Goal: Task Accomplishment & Management: Manage account settings

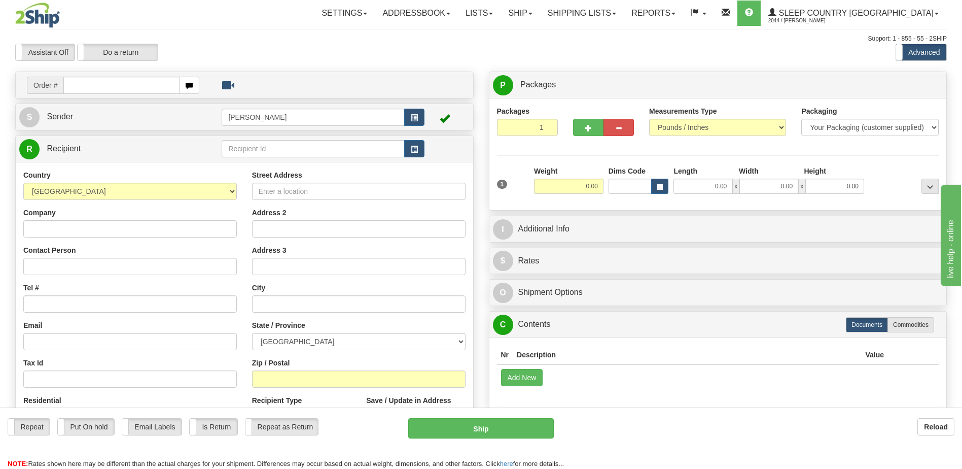
click at [148, 81] on input "text" at bounding box center [121, 85] width 116 height 17
type input "9000h984639"
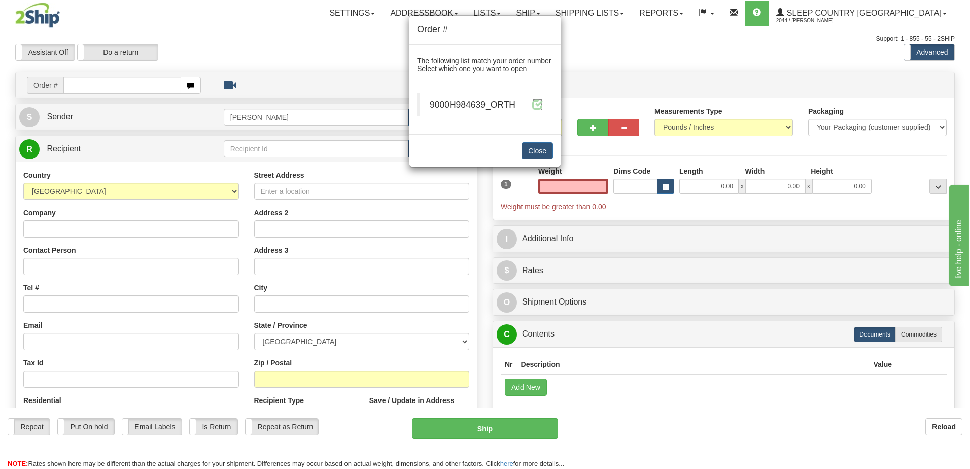
type input "0.00"
click at [533, 104] on span at bounding box center [537, 104] width 11 height 11
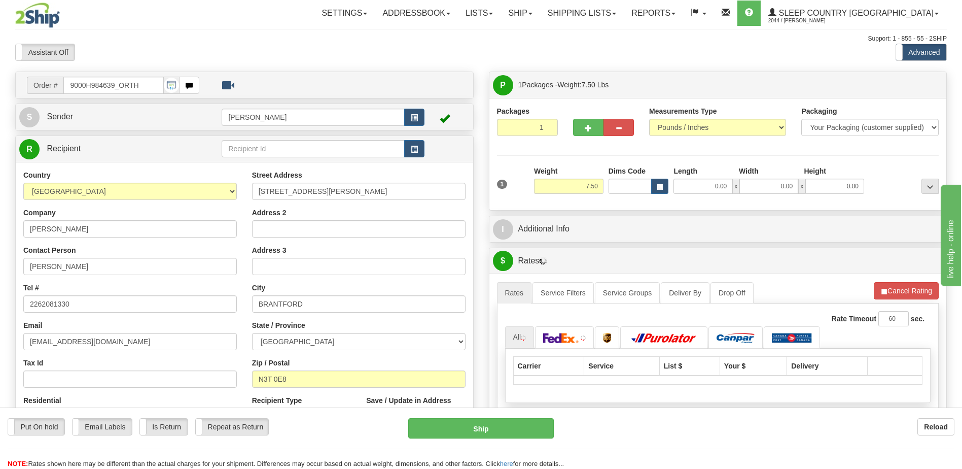
click at [624, 184] on div at bounding box center [481, 234] width 962 height 469
click at [623, 186] on input "Dims Code" at bounding box center [631, 186] width 44 height 15
type input "bte"
click button "Delete" at bounding box center [0, 0] width 0 height 0
type input "15.00"
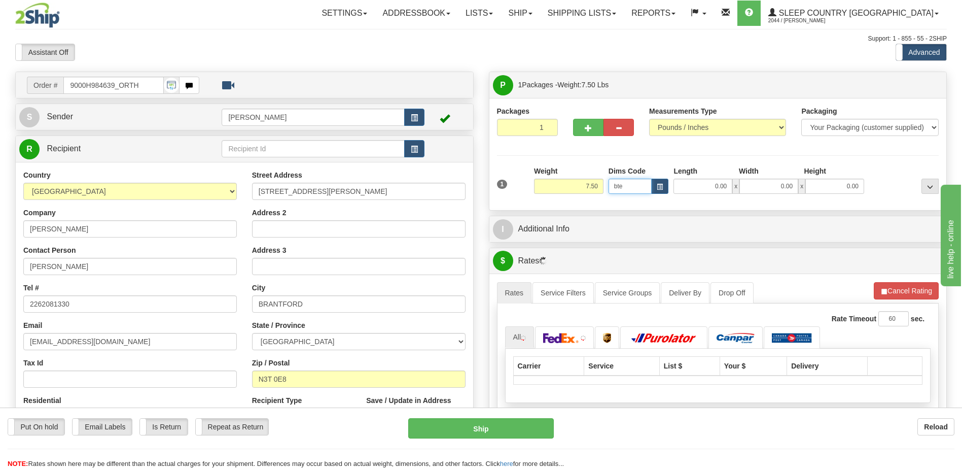
type input "5.00"
type input "25.00"
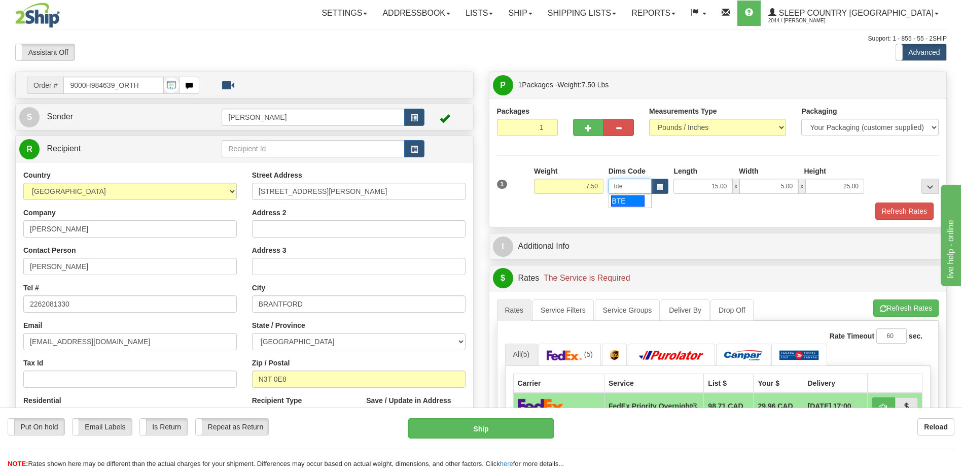
click at [629, 195] on div "BTE" at bounding box center [627, 200] width 33 height 11
type input "BTE"
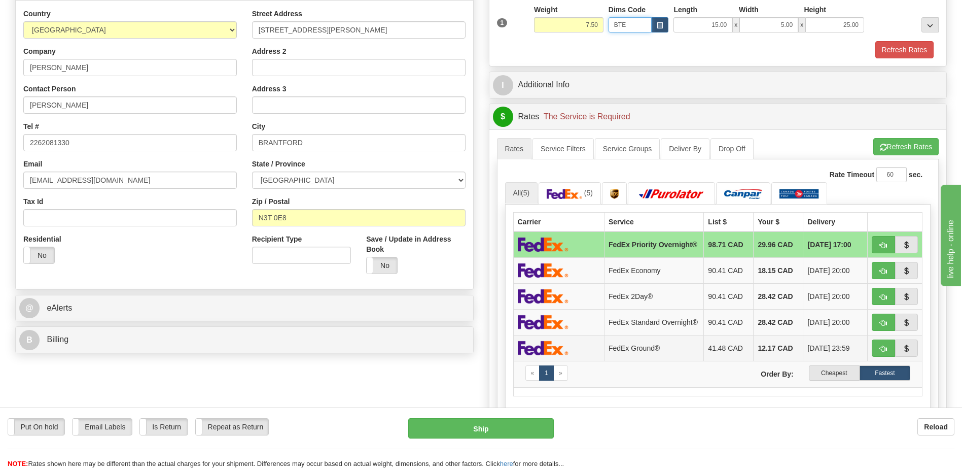
scroll to position [203, 0]
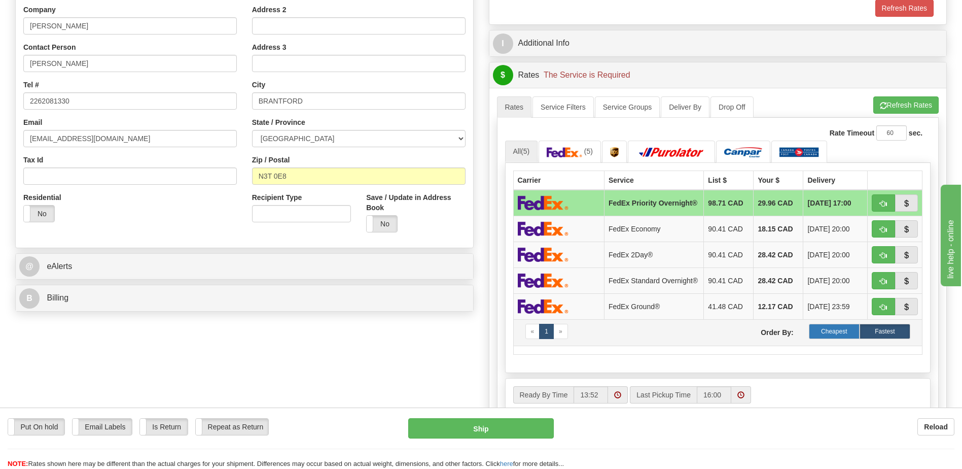
click at [846, 338] on label "Cheapest" at bounding box center [834, 331] width 51 height 15
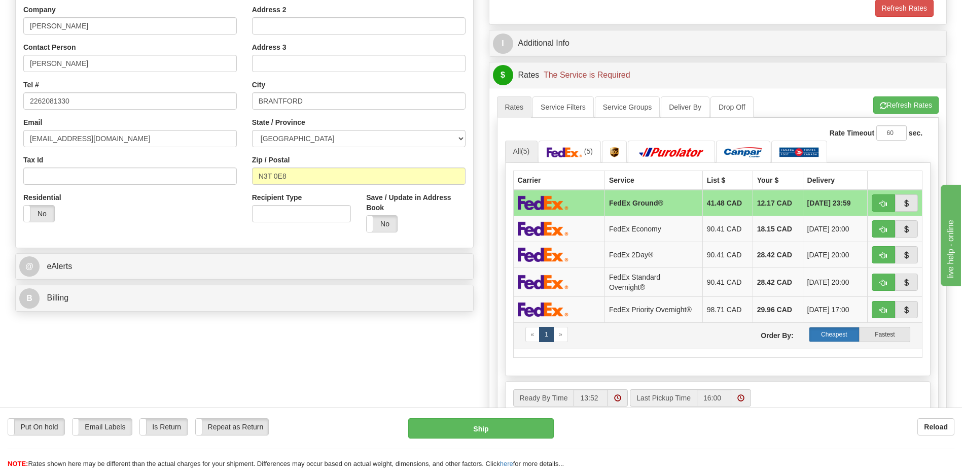
click at [833, 332] on label "Cheapest" at bounding box center [834, 334] width 51 height 15
click at [745, 156] on img at bounding box center [743, 152] width 38 height 10
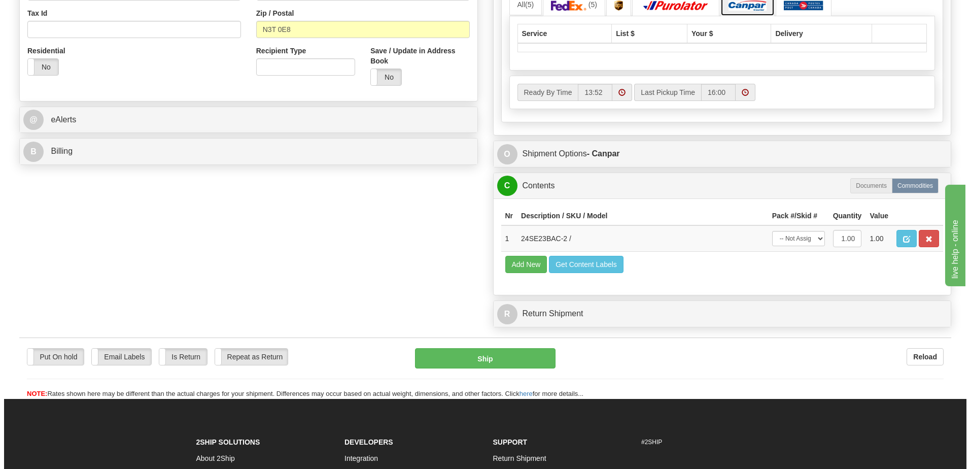
scroll to position [355, 0]
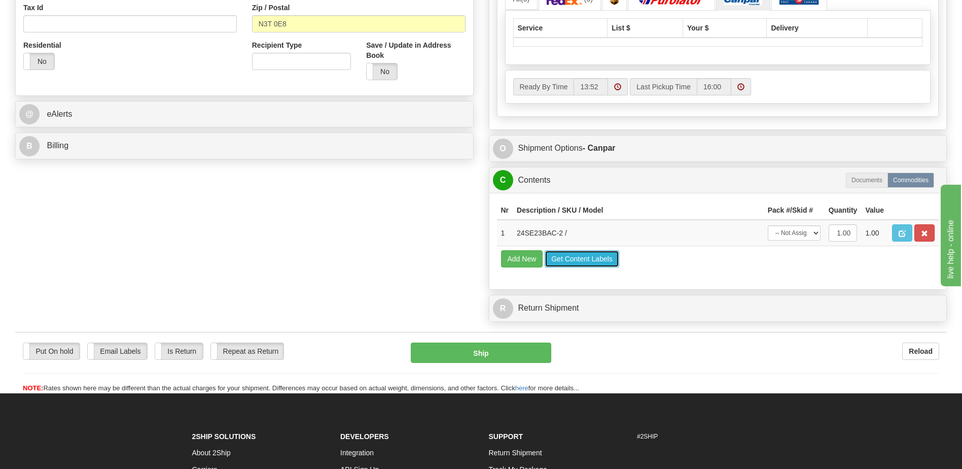
click at [597, 257] on button "Get Content Labels" at bounding box center [582, 258] width 75 height 17
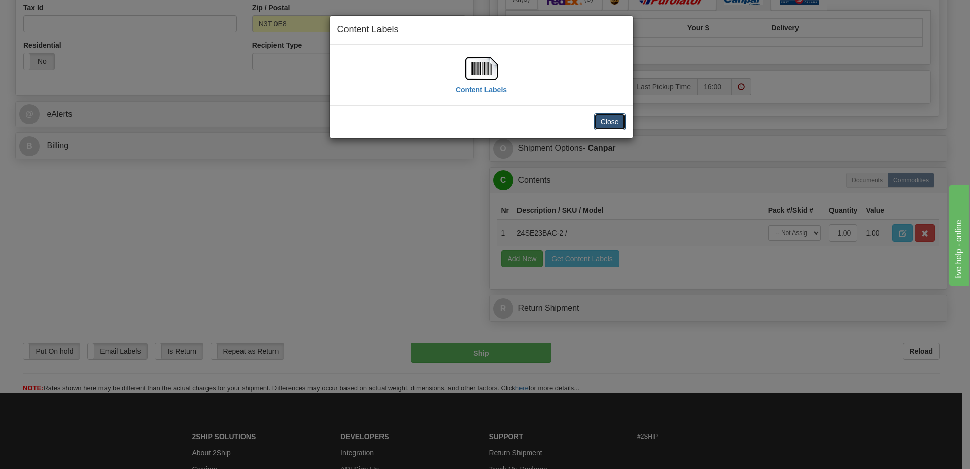
click at [622, 121] on button "Close" at bounding box center [609, 121] width 31 height 17
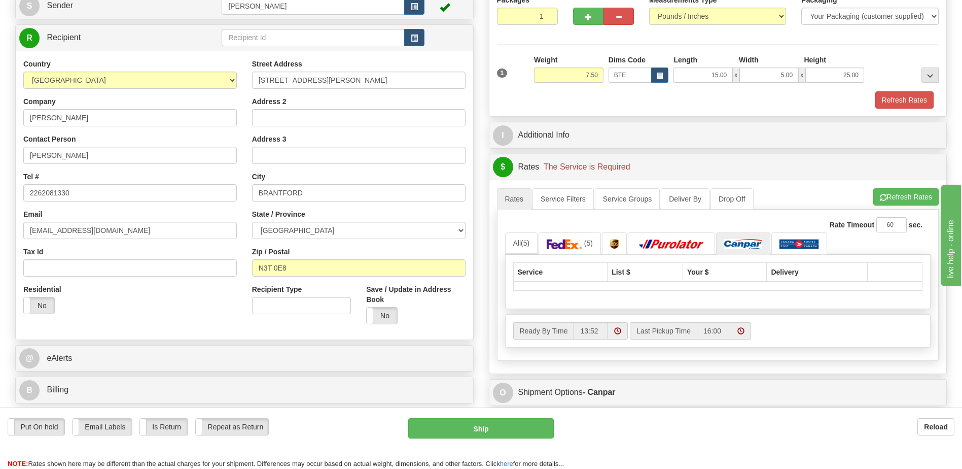
scroll to position [101, 0]
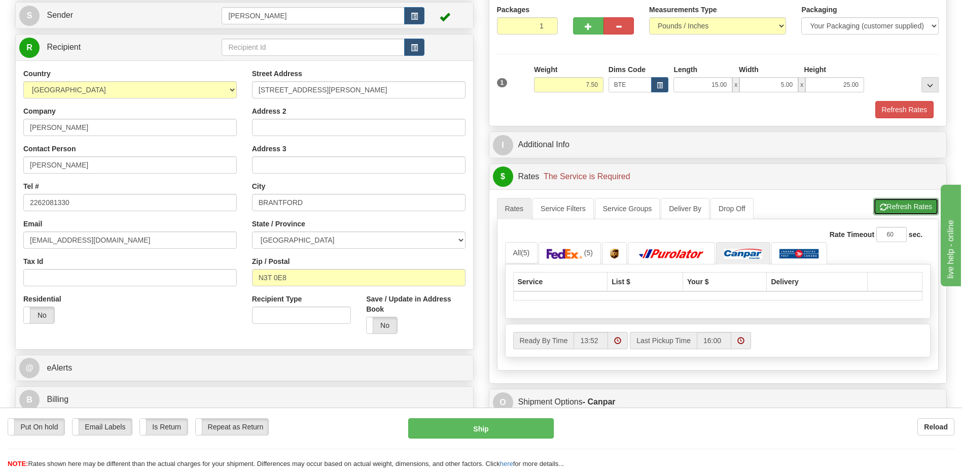
click at [901, 206] on button "Refresh Rates" at bounding box center [905, 206] width 65 height 17
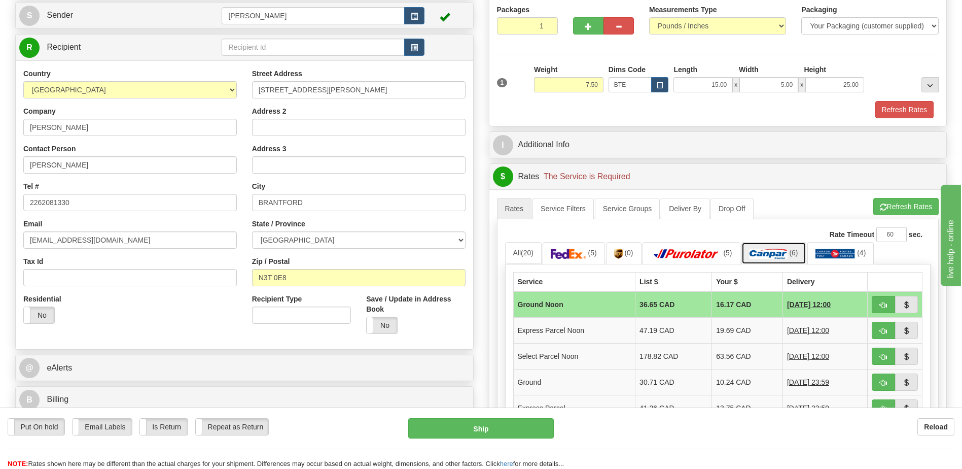
click at [788, 251] on img at bounding box center [769, 254] width 38 height 10
click at [764, 252] on img at bounding box center [769, 254] width 38 height 10
click at [900, 207] on button "Refresh Rates" at bounding box center [905, 206] width 65 height 17
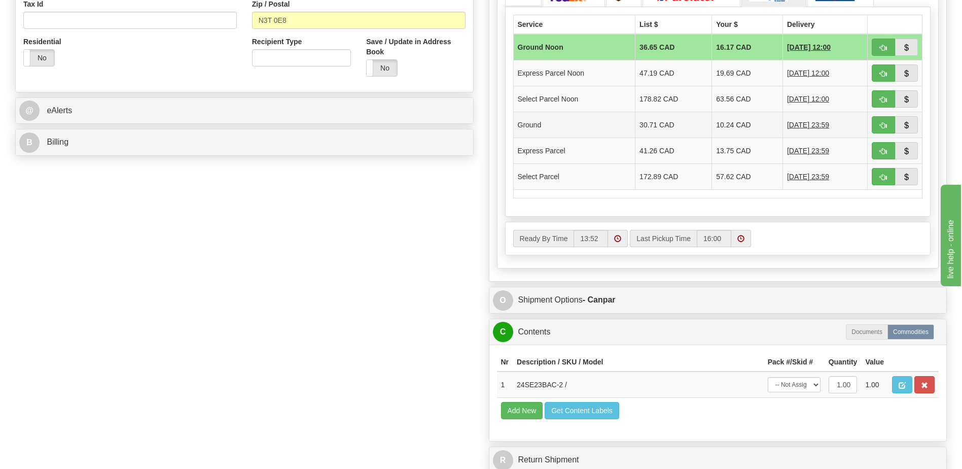
scroll to position [203, 0]
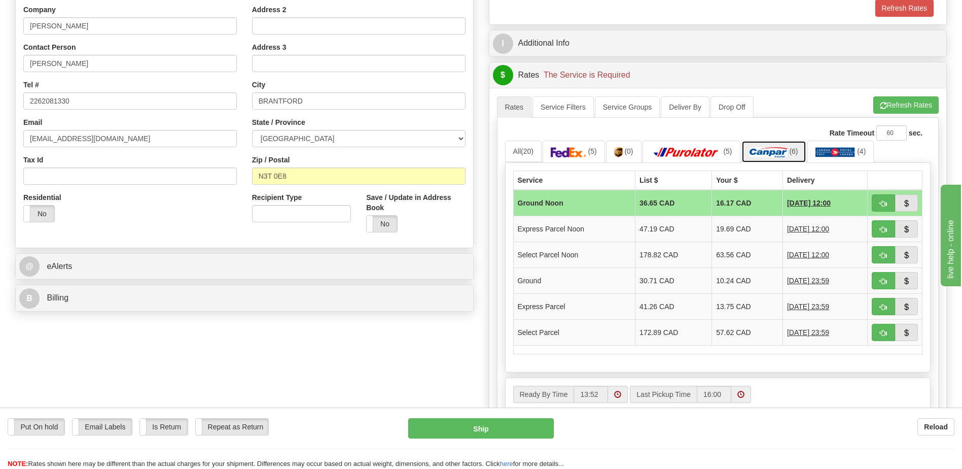
click at [786, 154] on img at bounding box center [769, 152] width 38 height 10
click at [540, 151] on link "All (20)" at bounding box center [523, 150] width 37 height 21
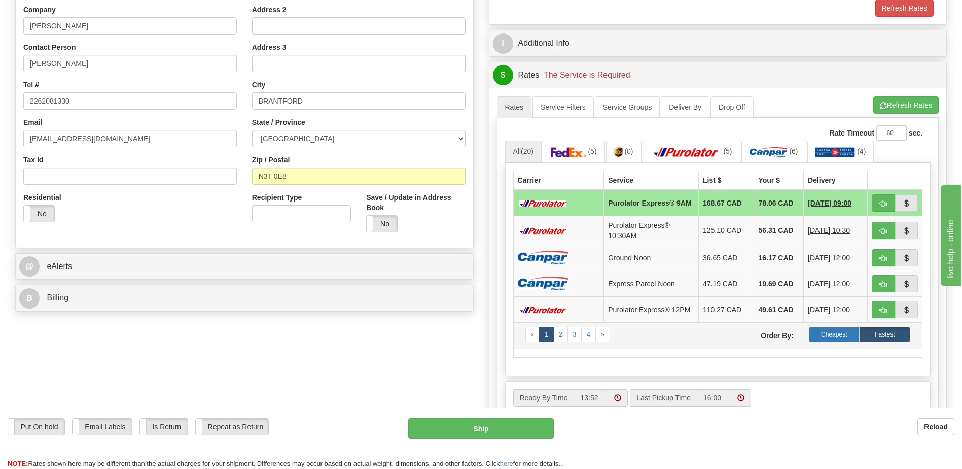
click at [832, 342] on label "Cheapest" at bounding box center [834, 334] width 51 height 15
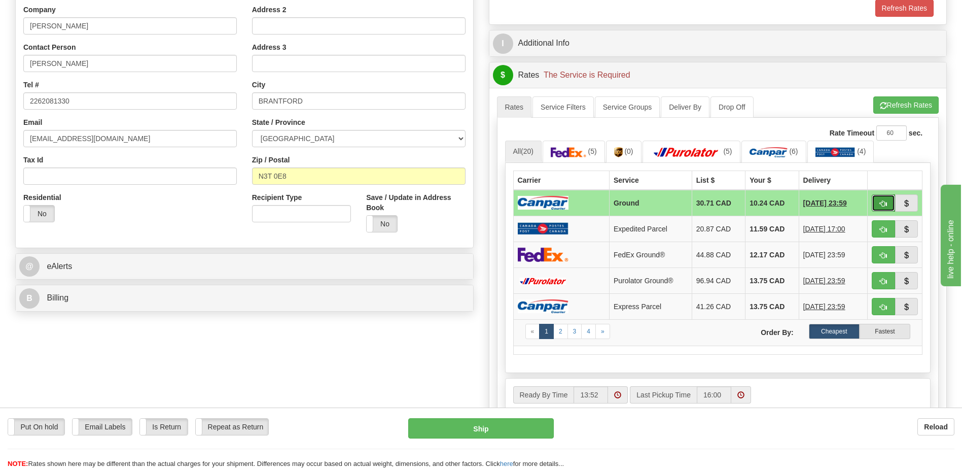
click at [879, 202] on button "button" at bounding box center [883, 202] width 23 height 17
type input "1"
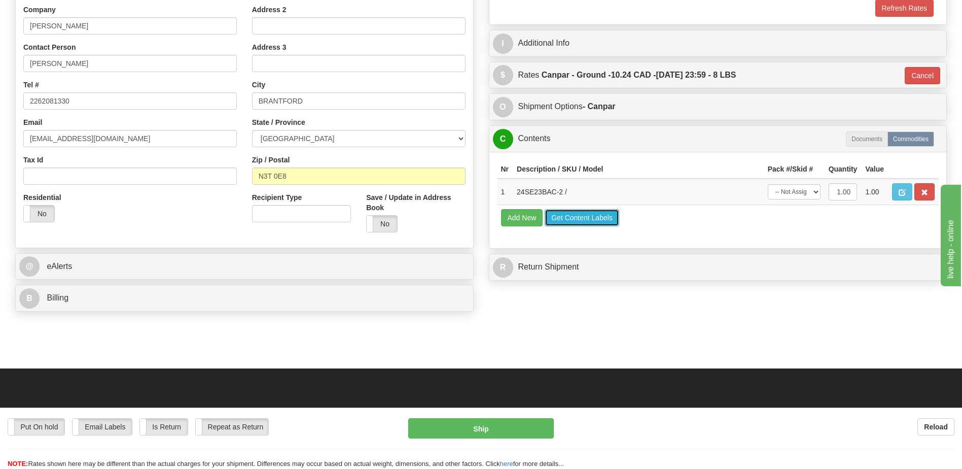
click at [567, 217] on button "Get Content Labels" at bounding box center [582, 217] width 75 height 17
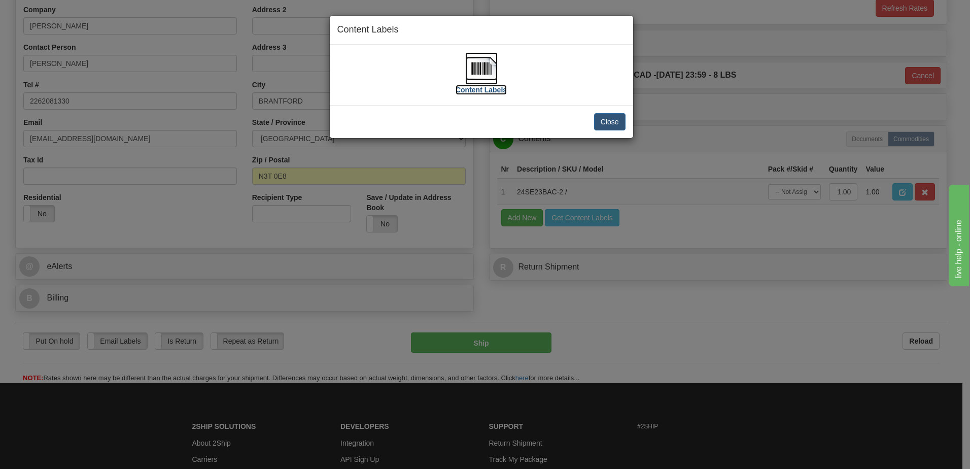
click at [480, 64] on img at bounding box center [481, 68] width 32 height 32
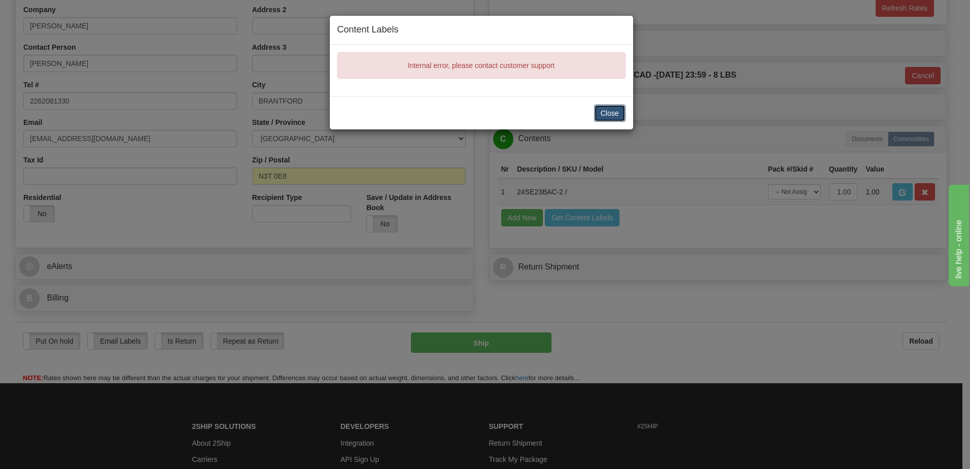
click at [619, 112] on button "Close" at bounding box center [609, 112] width 31 height 17
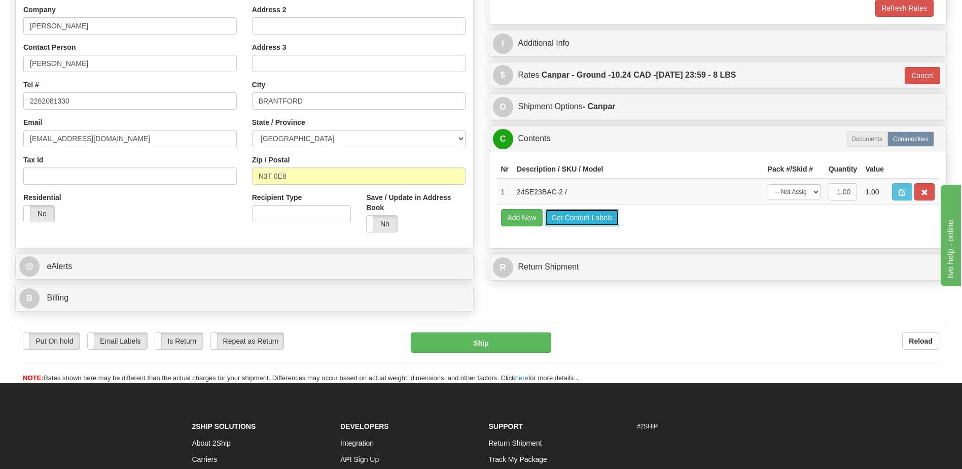
click at [592, 221] on button "Get Content Labels" at bounding box center [582, 217] width 75 height 17
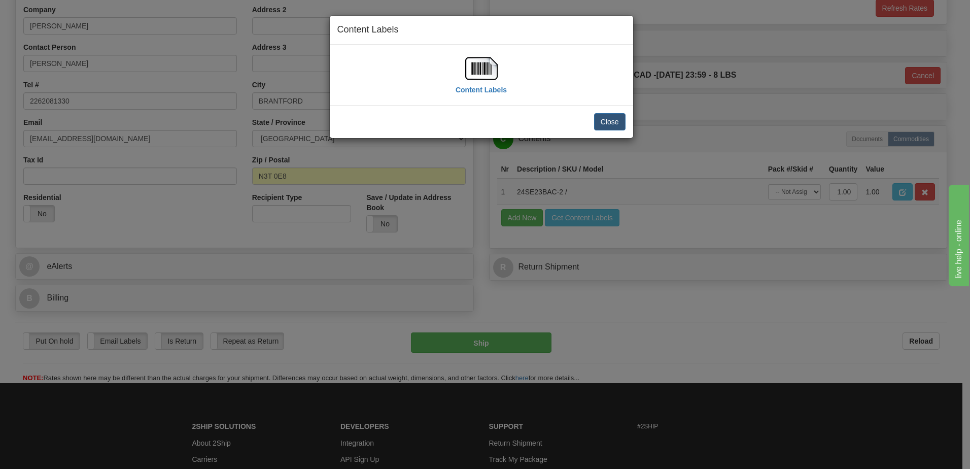
click at [488, 74] on img at bounding box center [481, 68] width 32 height 32
click at [614, 112] on div "Close" at bounding box center [481, 121] width 303 height 33
click at [608, 122] on button "Close" at bounding box center [609, 121] width 31 height 17
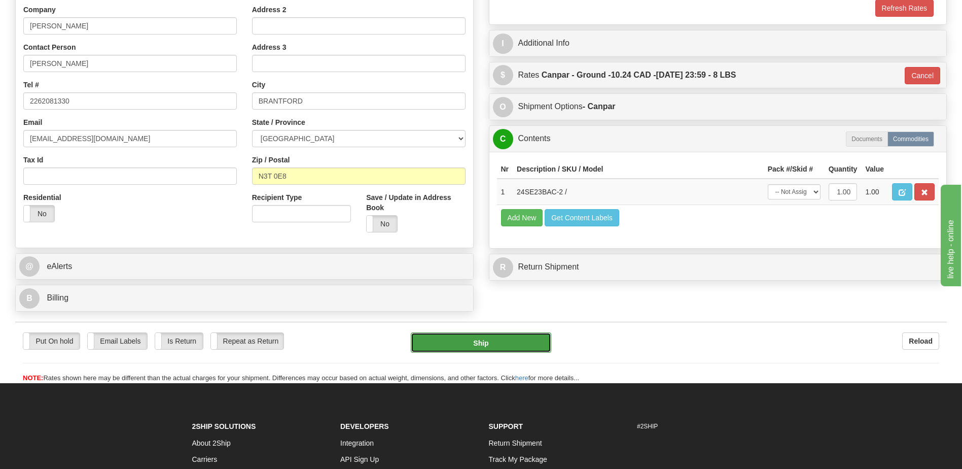
click at [480, 345] on button "Ship" at bounding box center [481, 342] width 140 height 20
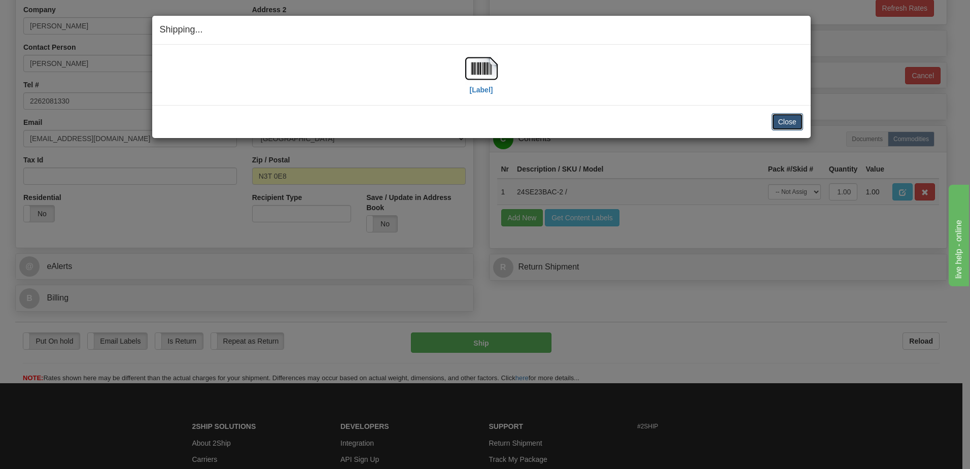
click at [789, 125] on button "Close" at bounding box center [786, 121] width 31 height 17
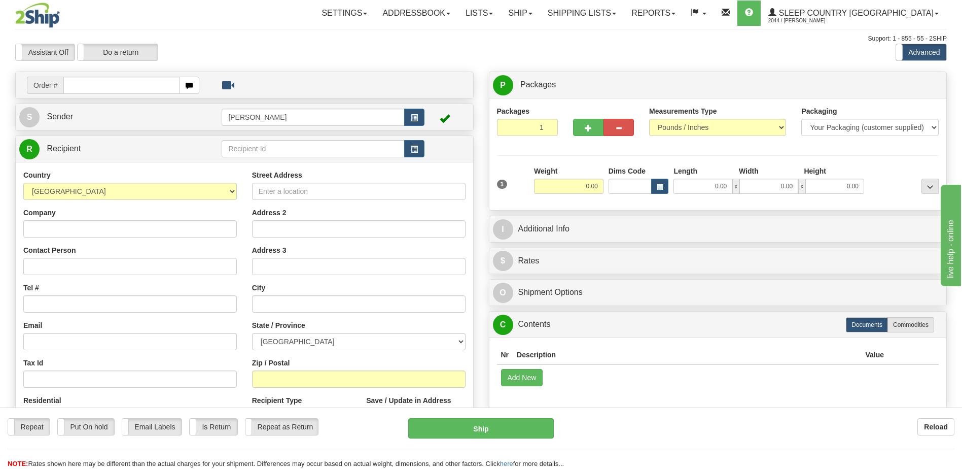
click at [101, 82] on input "text" at bounding box center [121, 85] width 116 height 17
click at [96, 89] on input "text" at bounding box center [121, 85] width 116 height 17
type input "9002h985878"
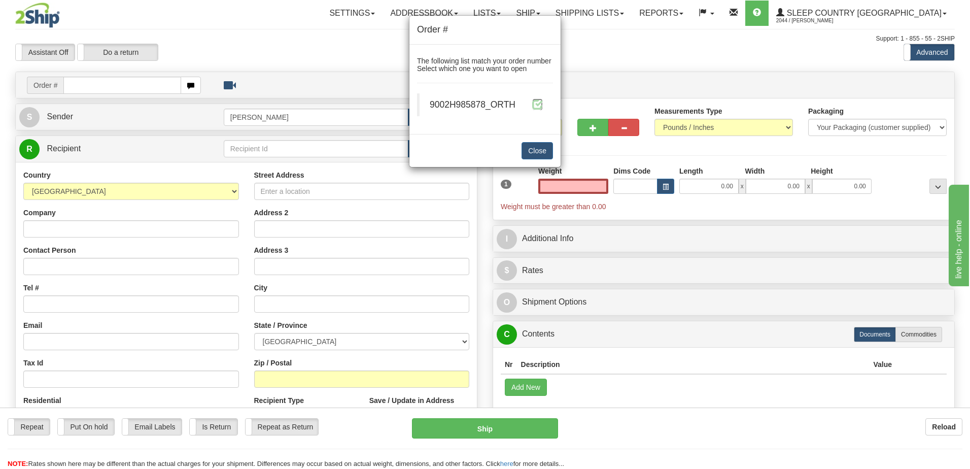
type input "0.00"
click at [540, 102] on span at bounding box center [537, 104] width 11 height 11
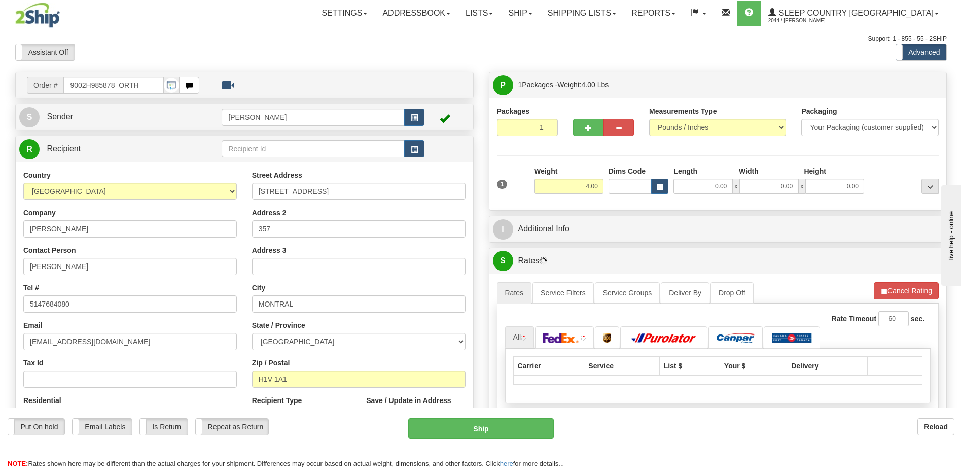
click at [613, 182] on div "Toggle navigation Settings Shipping Preferences Fields Preferences New" at bounding box center [481, 358] width 962 height 716
click at [617, 184] on input "Dims Code" at bounding box center [631, 186] width 44 height 15
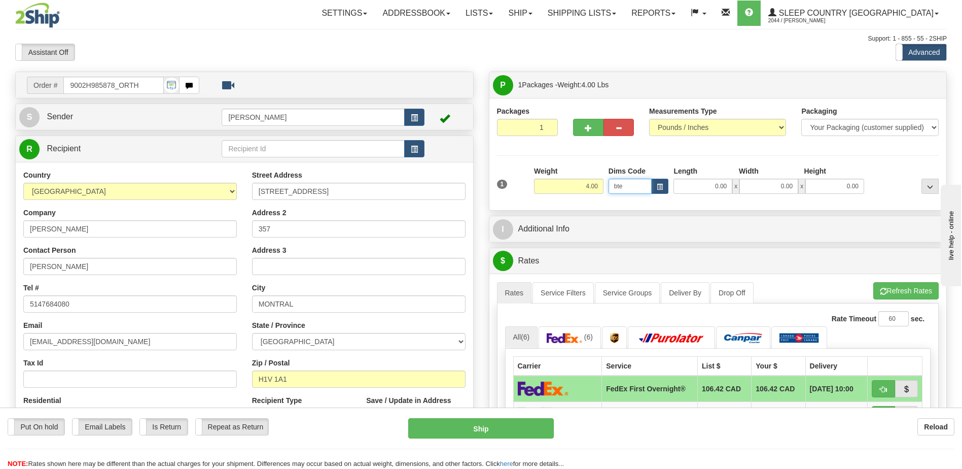
type input "bte"
click button "Delete" at bounding box center [0, 0] width 0 height 0
type input "15.00"
type input "5.00"
type input "25.00"
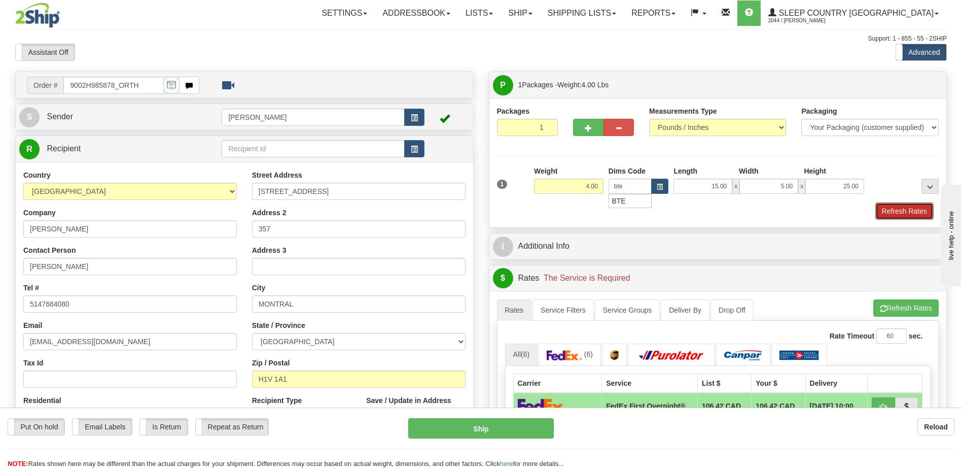
click at [903, 210] on button "Refresh Rates" at bounding box center [904, 210] width 58 height 17
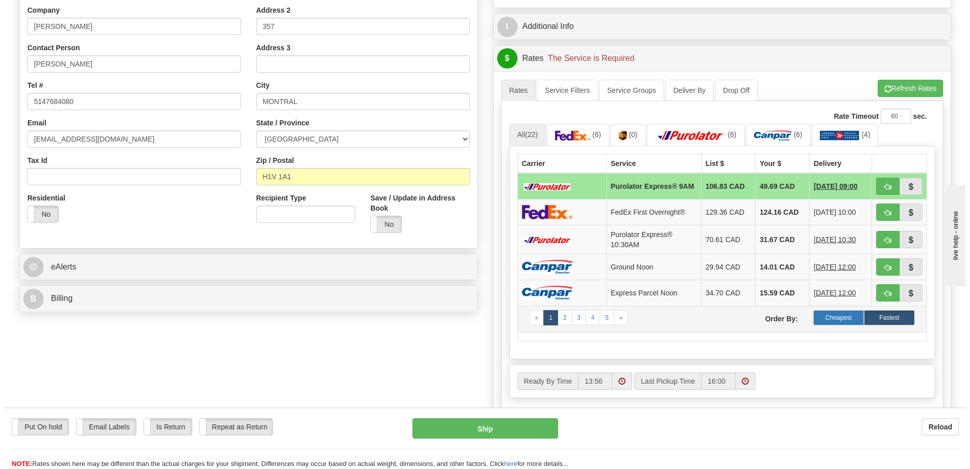
scroll to position [203, 0]
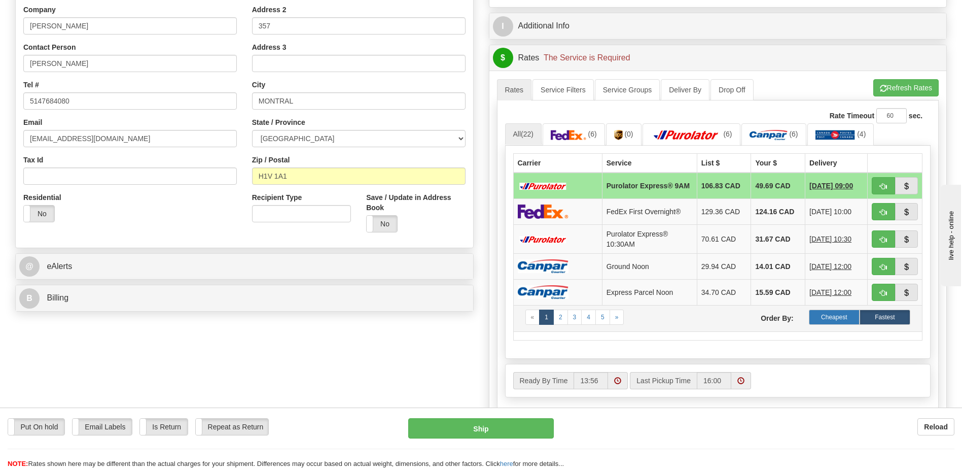
click at [849, 320] on label "Cheapest" at bounding box center [834, 316] width 51 height 15
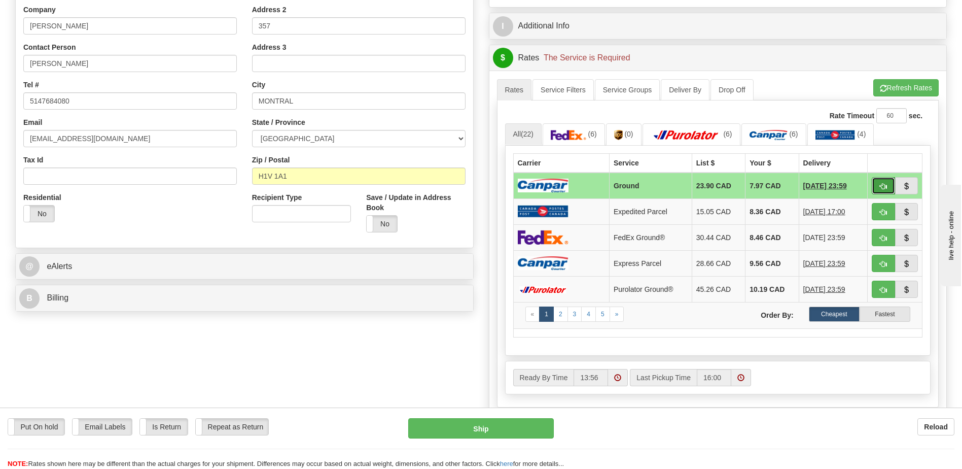
click at [887, 187] on span "button" at bounding box center [883, 186] width 7 height 7
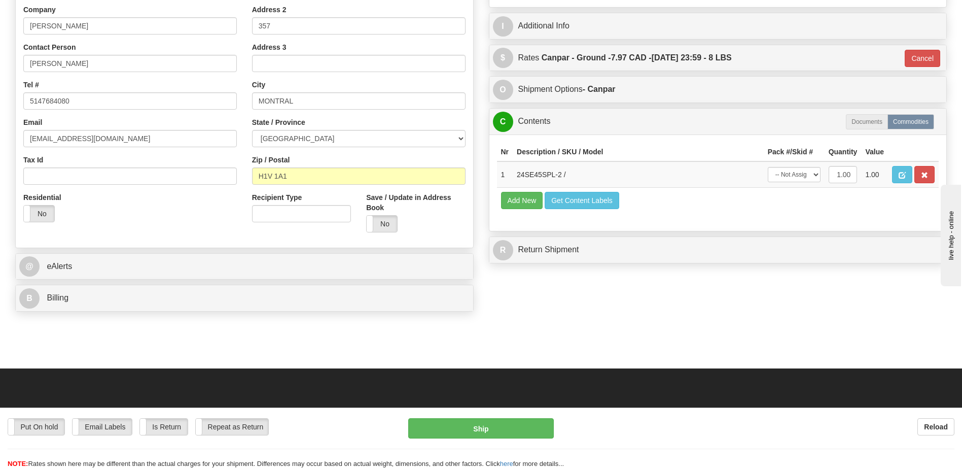
type input "1"
click at [613, 200] on button "Get Content Labels" at bounding box center [582, 200] width 75 height 17
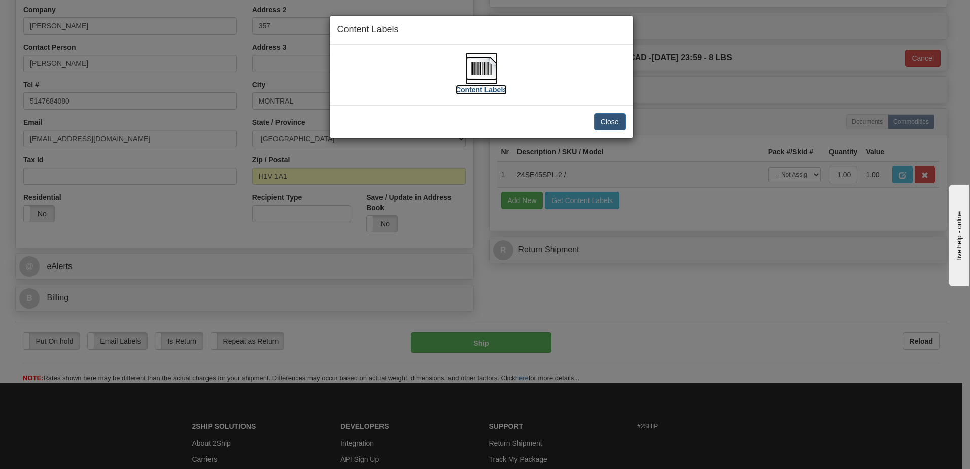
click at [484, 65] on img at bounding box center [481, 68] width 32 height 32
click at [614, 118] on button "Close" at bounding box center [609, 121] width 31 height 17
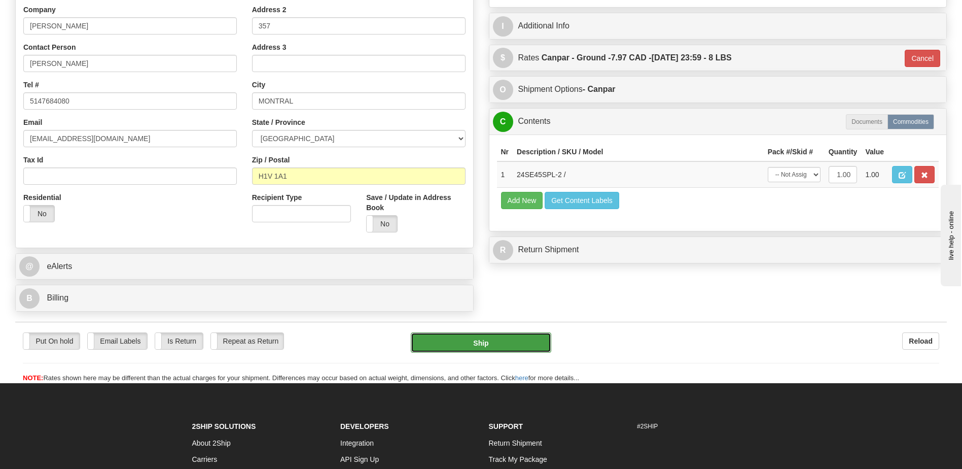
click at [518, 339] on button "Ship" at bounding box center [481, 342] width 140 height 20
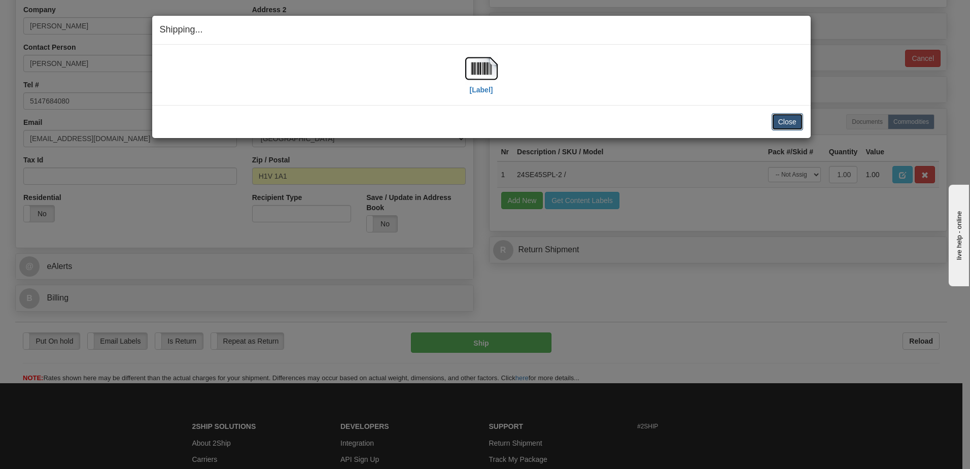
click at [788, 125] on button "Close" at bounding box center [786, 121] width 31 height 17
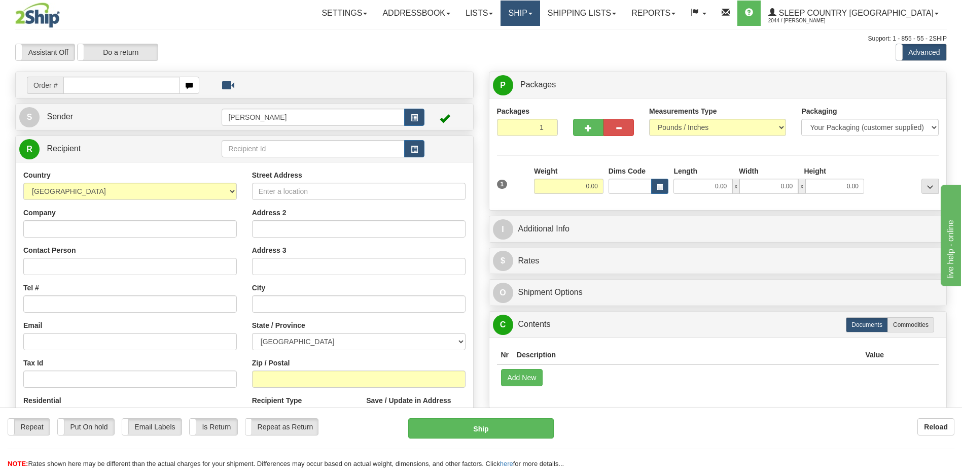
click at [540, 8] on link "Ship" at bounding box center [520, 13] width 39 height 25
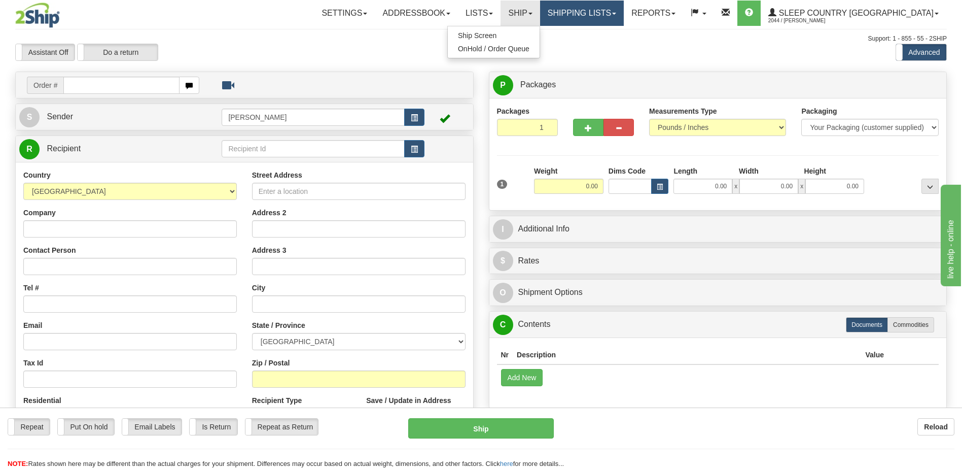
click at [624, 8] on link "Shipping lists" at bounding box center [582, 13] width 84 height 25
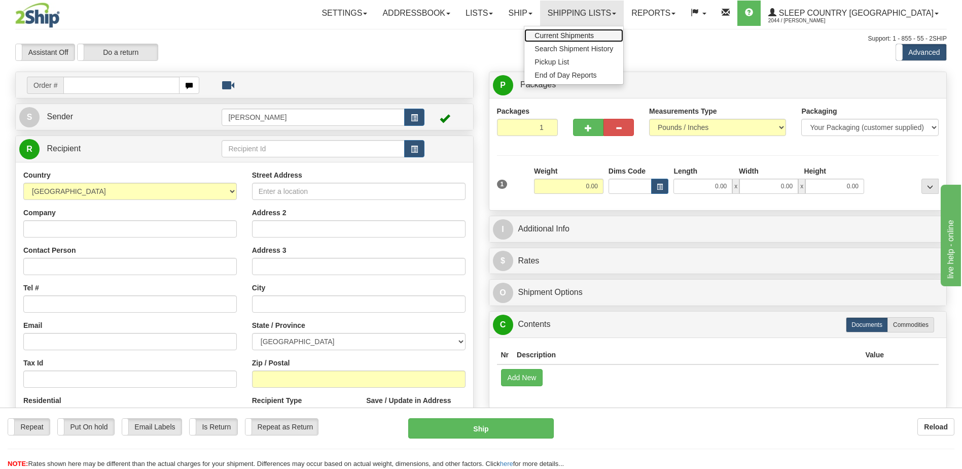
click at [594, 34] on span "Current Shipments" at bounding box center [564, 35] width 59 height 8
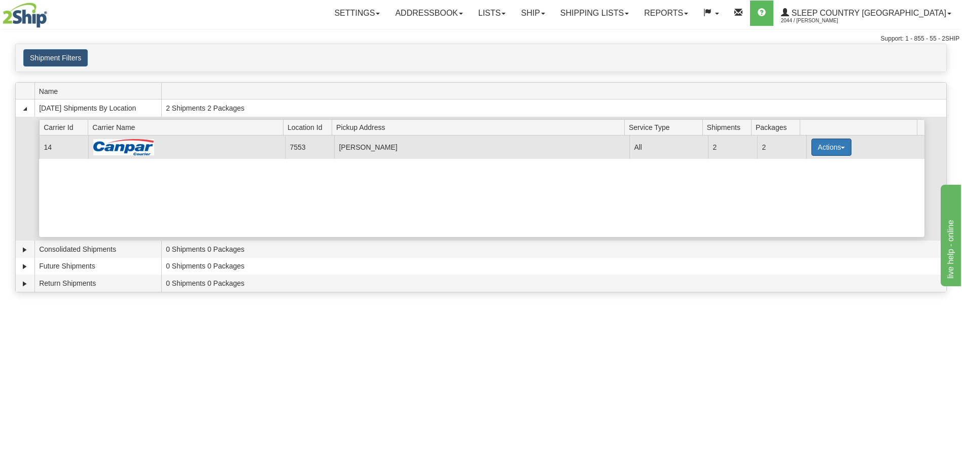
click at [832, 145] on button "Actions" at bounding box center [831, 146] width 41 height 17
click at [807, 168] on span "Details" at bounding box center [793, 165] width 27 height 7
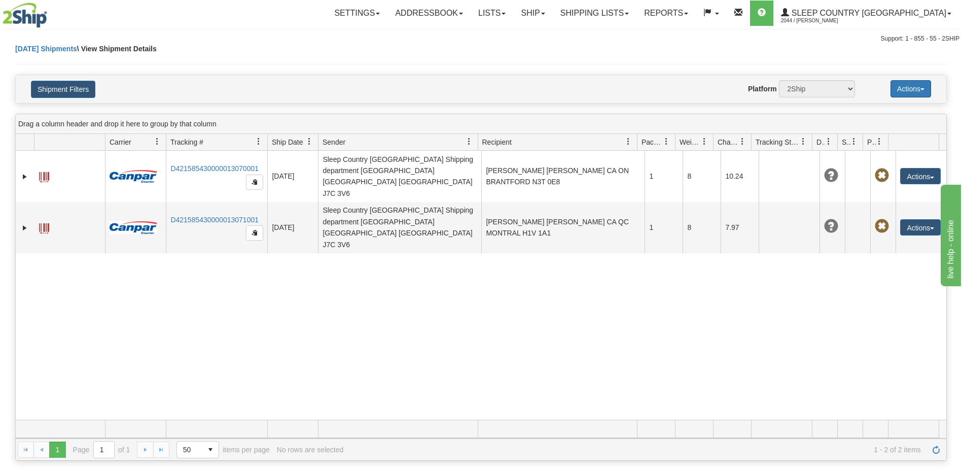
click at [907, 94] on button "Actions" at bounding box center [911, 88] width 41 height 17
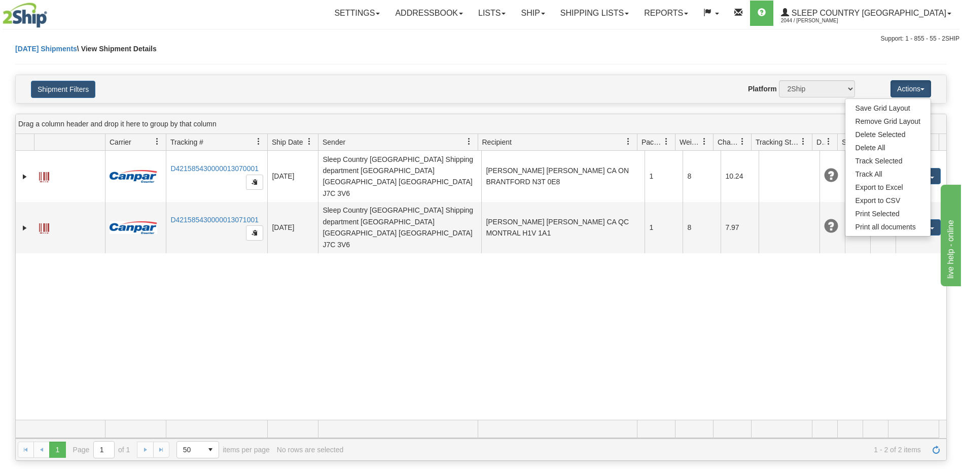
click at [835, 67] on div "[DATE] Shipments \ View Shipment Details" at bounding box center [481, 59] width 932 height 31
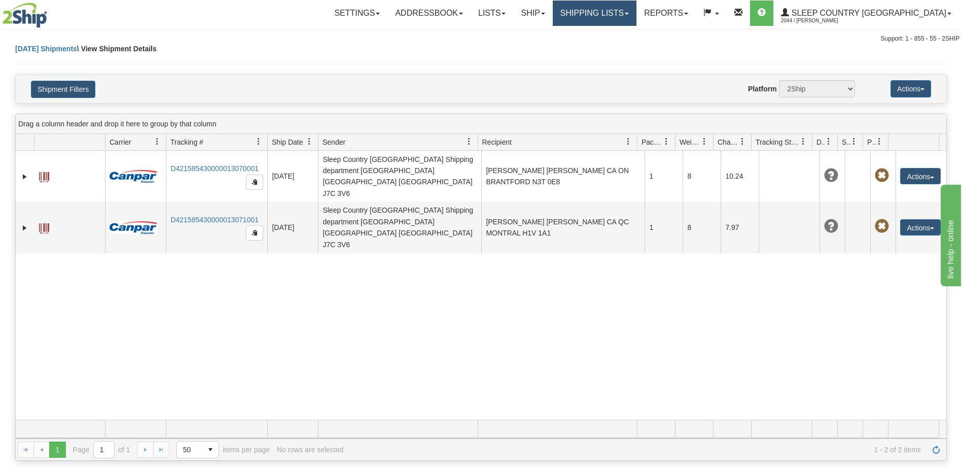
click at [637, 9] on link "Shipping lists" at bounding box center [595, 13] width 84 height 25
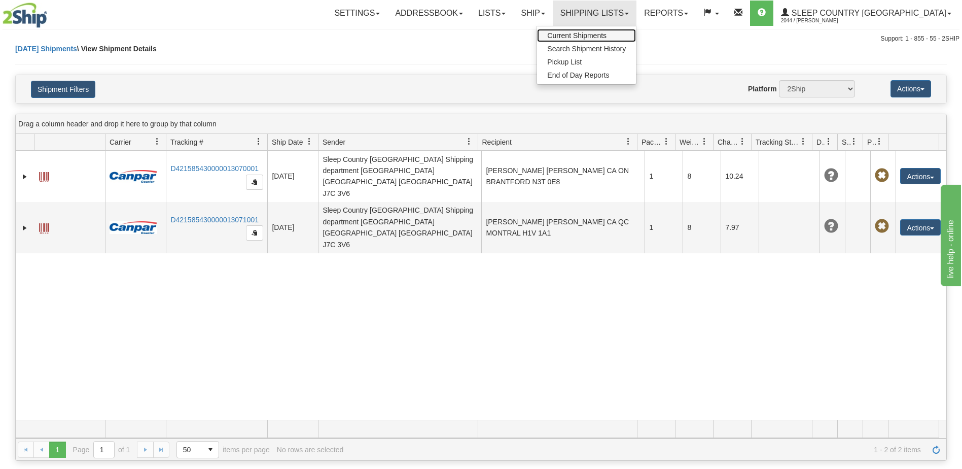
click at [607, 35] on span "Current Shipments" at bounding box center [576, 35] width 59 height 8
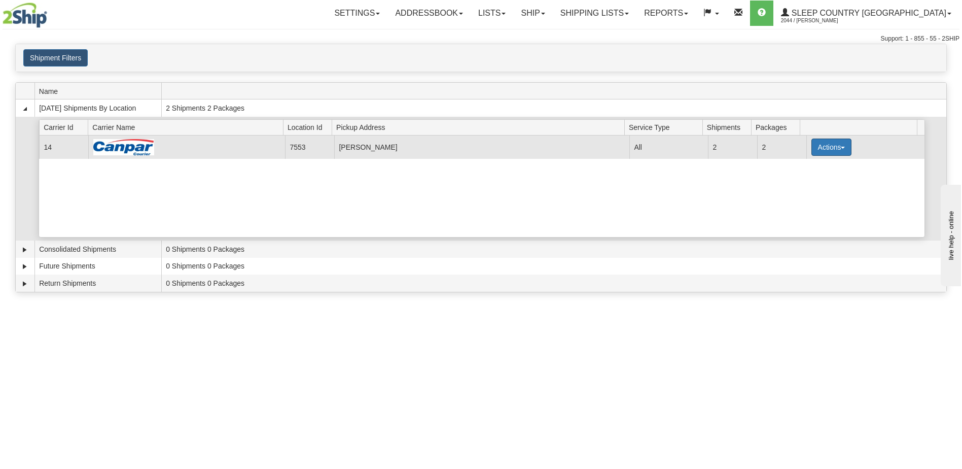
click at [844, 152] on button "Actions" at bounding box center [831, 146] width 41 height 17
click at [795, 220] on span "Print" at bounding box center [790, 218] width 21 height 7
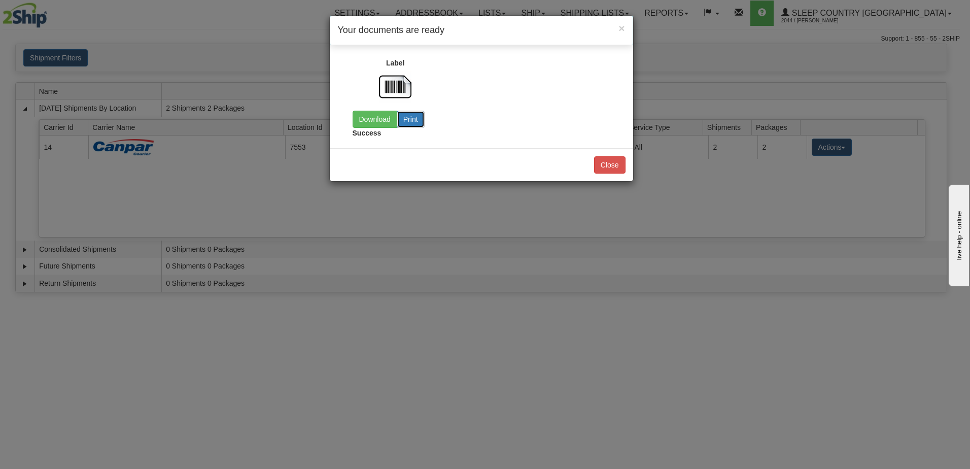
click at [408, 118] on button "Print" at bounding box center [411, 119] width 28 height 17
click at [379, 117] on link "Download" at bounding box center [374, 119] width 45 height 17
click at [620, 166] on button "Close" at bounding box center [609, 164] width 31 height 17
